Goal: Information Seeking & Learning: Learn about a topic

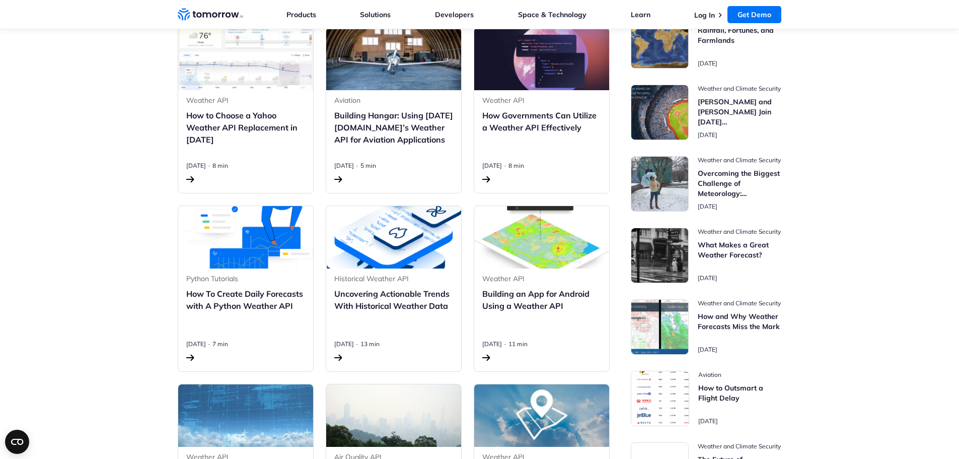
scroll to position [453, 0]
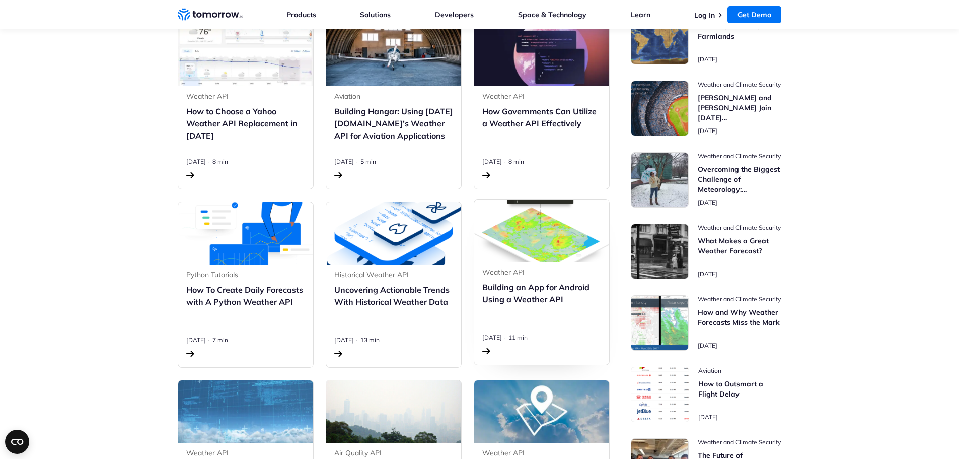
click at [571, 232] on img "Read Building an App for Android Using a Weather API" at bounding box center [541, 230] width 135 height 62
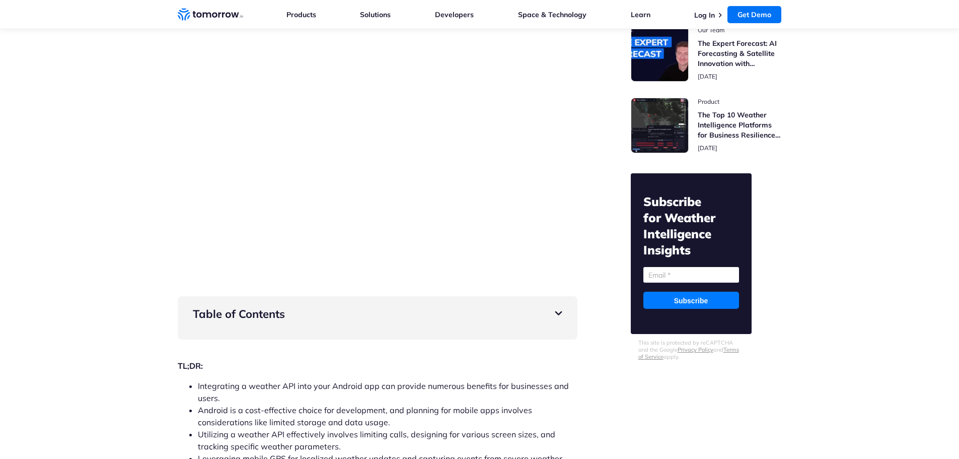
scroll to position [252, 0]
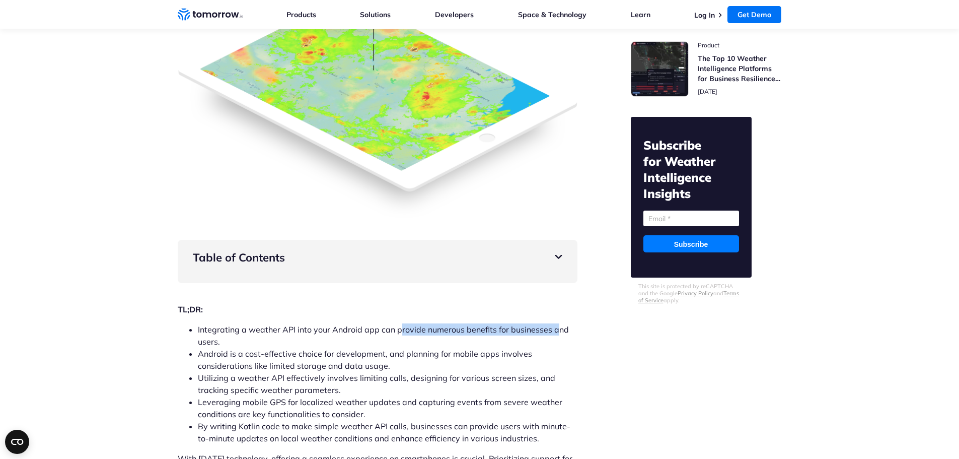
drag, startPoint x: 398, startPoint y: 329, endPoint x: 555, endPoint y: 331, distance: 157.6
click at [555, 331] on li "Integrating a weather API into your Android app can provide numerous benefits f…" at bounding box center [388, 335] width 380 height 24
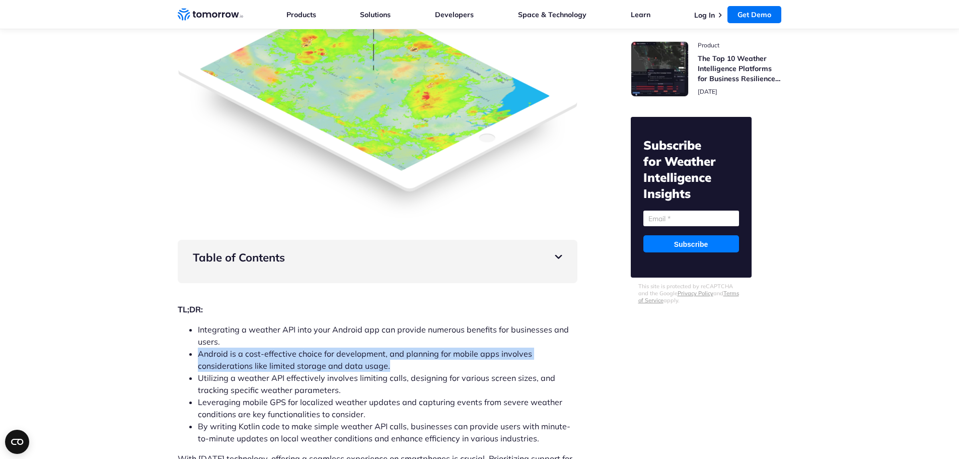
drag, startPoint x: 198, startPoint y: 350, endPoint x: 434, endPoint y: 350, distance: 236.1
click at [415, 361] on li "Android is a cost-effective choice for development, and planning for mobile app…" at bounding box center [388, 359] width 380 height 24
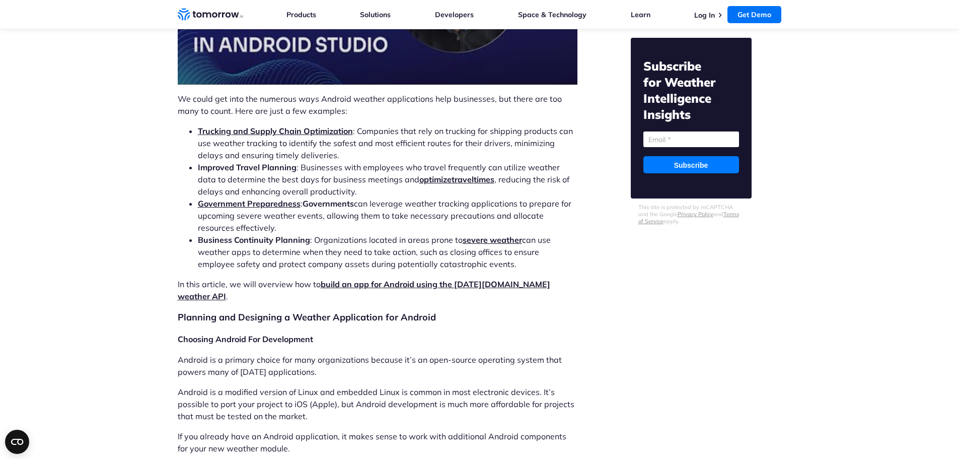
scroll to position [1057, 0]
